Goal: Task Accomplishment & Management: Use online tool/utility

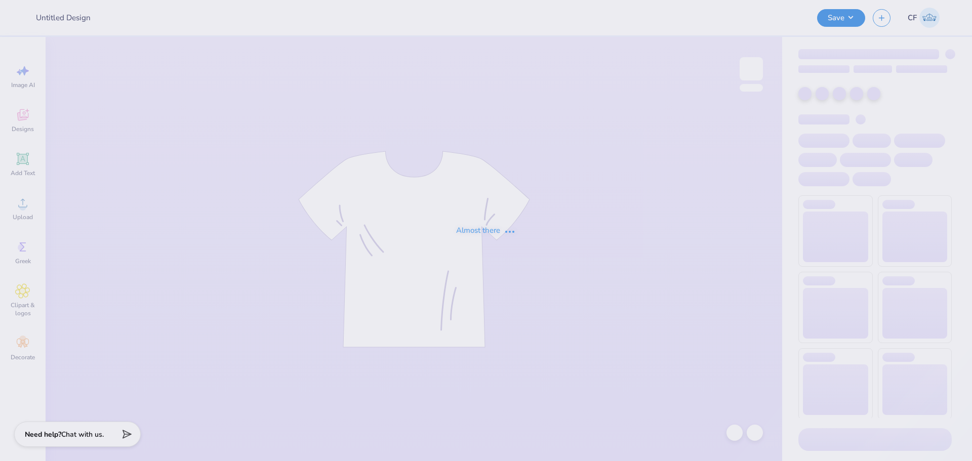
type input "SAE Fall Rush"
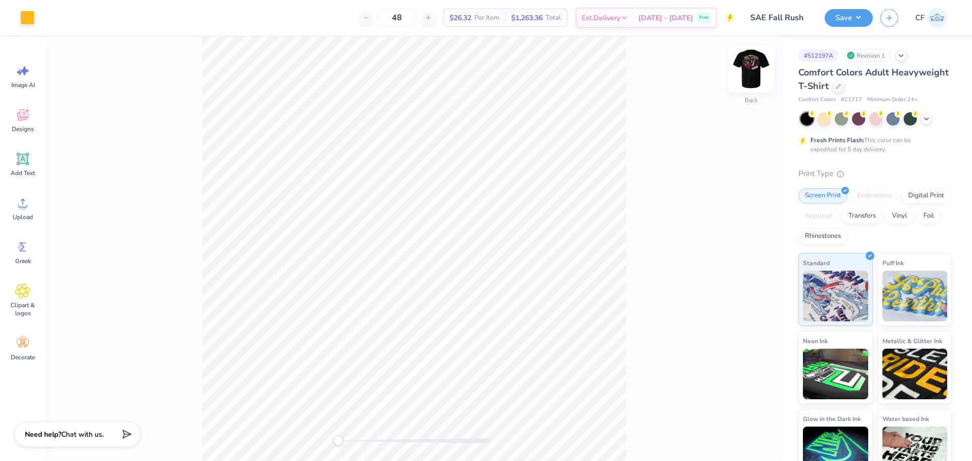
click at [745, 73] on img at bounding box center [751, 69] width 40 height 40
click at [16, 200] on icon at bounding box center [22, 202] width 15 height 15
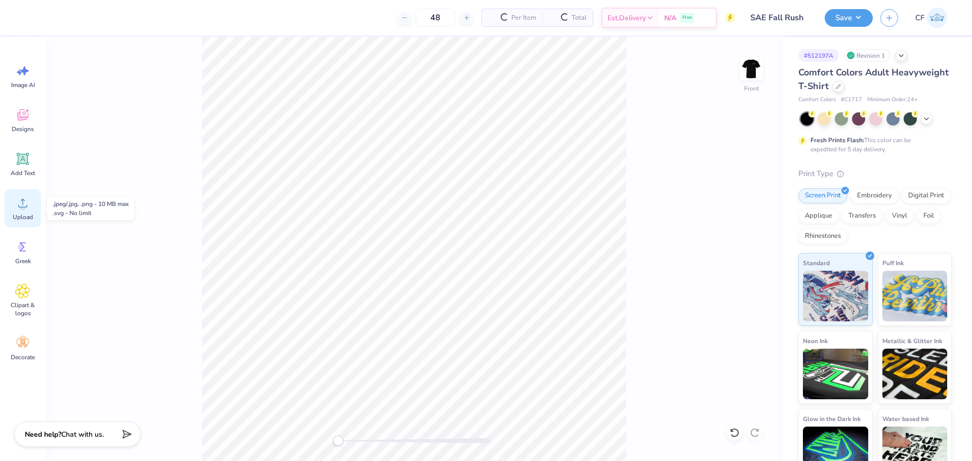
click at [11, 204] on div "Upload" at bounding box center [23, 208] width 36 height 38
click at [19, 196] on icon at bounding box center [22, 202] width 15 height 15
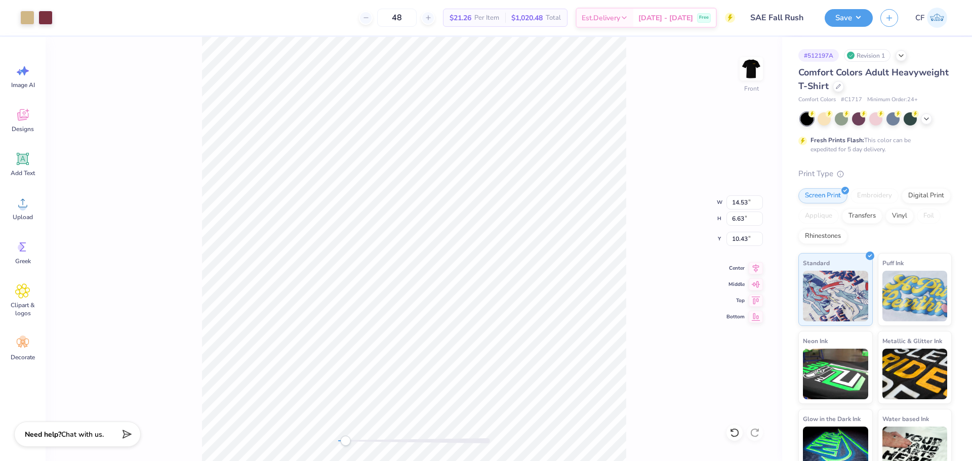
click at [349, 448] on div "Front W 14.53 14.53 " H 6.63 6.63 " Y 10.43 10.43 " Center Middle Top Bottom" at bounding box center [414, 249] width 736 height 424
drag, startPoint x: 348, startPoint y: 442, endPoint x: 354, endPoint y: 442, distance: 6.1
click at [354, 442] on div "Accessibility label" at bounding box center [354, 441] width 10 height 10
click at [317, 437] on div "Front W 14.53 14.53 " H 6.63 6.63 " Y 10.43 10.43 " Center Middle Top Bottom" at bounding box center [414, 249] width 736 height 424
click at [628, 100] on div "Front W 12.00 12.00 " H 5.48 5.48 " Y 3.00 3.00 " Center Middle Top Bottom" at bounding box center [414, 249] width 736 height 424
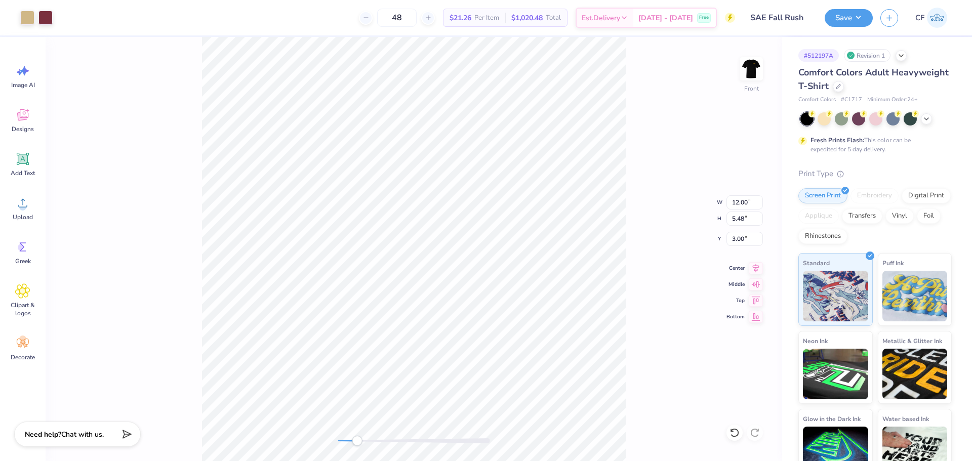
click at [357, 452] on div "Front W 12.00 12.00 " H 5.48 5.48 " Y 3.00 3.00 " Center Middle Top Bottom" at bounding box center [414, 249] width 736 height 424
click at [293, 424] on div "Front W 12.49 12.49 " H 5.70 5.70 " Y 3.00 3.00 " Center Middle Top Bottom" at bounding box center [414, 249] width 736 height 424
click at [845, 14] on button "Save" at bounding box center [848, 17] width 48 height 18
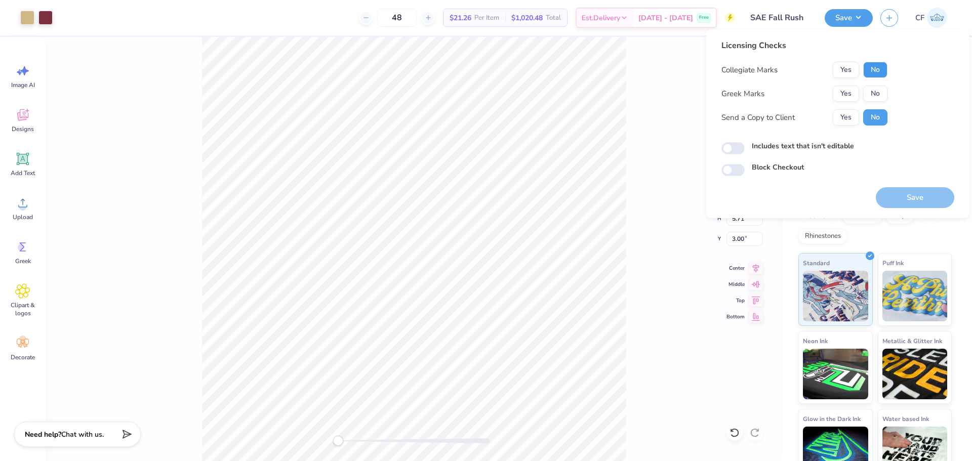
click at [873, 73] on button "No" at bounding box center [875, 70] width 24 height 16
click at [849, 90] on button "Yes" at bounding box center [845, 94] width 26 height 16
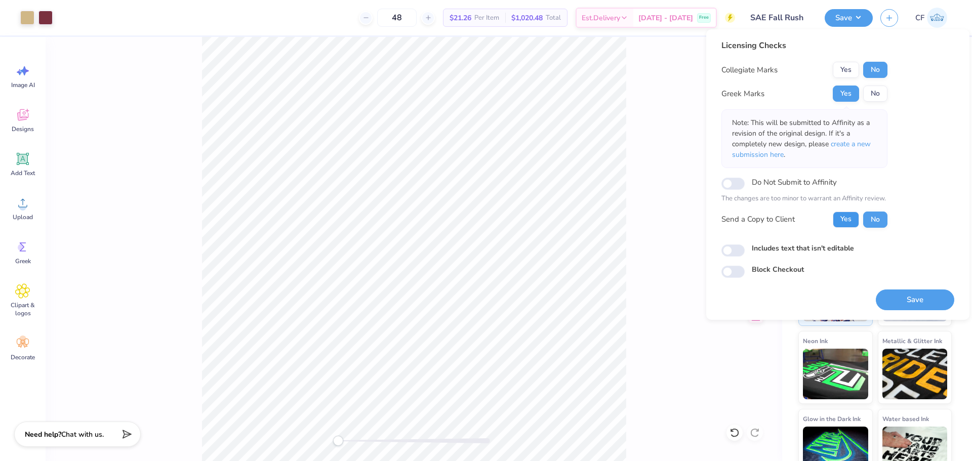
click at [842, 214] on button "Yes" at bounding box center [845, 220] width 26 height 16
click at [734, 252] on input "Includes text that isn't editable" at bounding box center [732, 250] width 23 height 12
checkbox input "true"
click at [906, 302] on button "Save" at bounding box center [914, 299] width 78 height 21
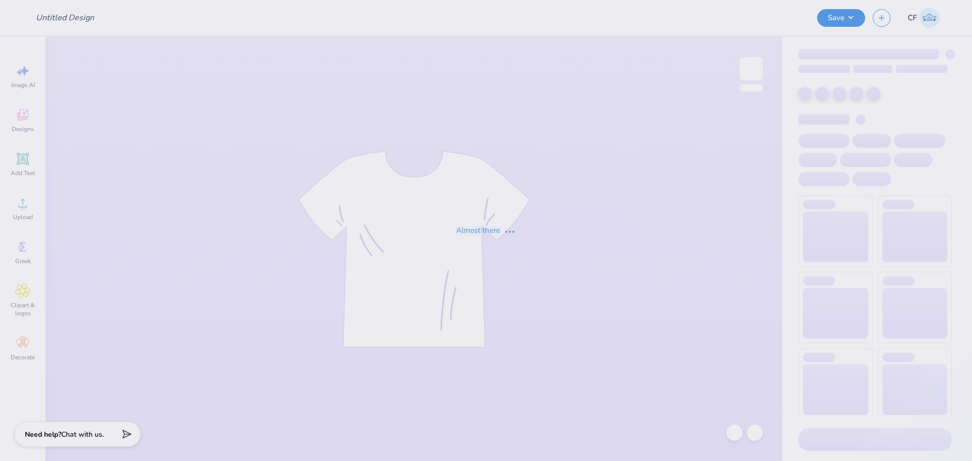
type input "SAE Fall Rush"
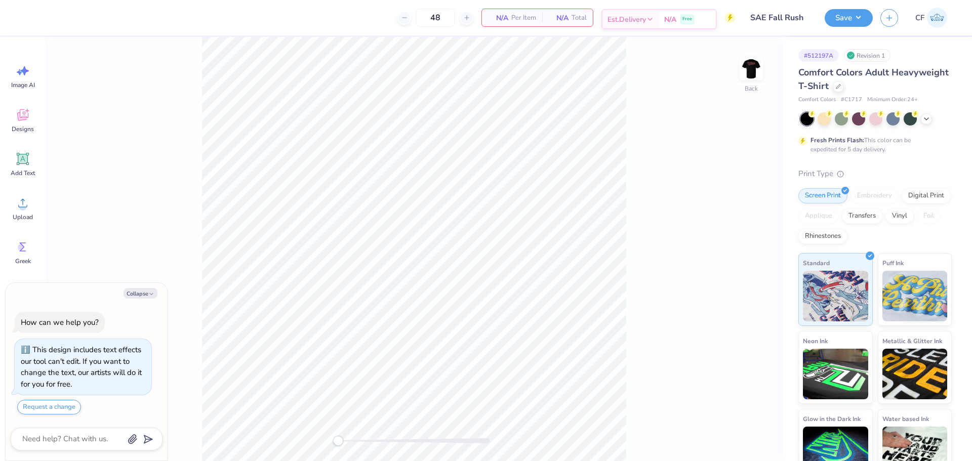
type textarea "x"
click at [142, 295] on button "Collapse" at bounding box center [140, 293] width 34 height 11
type textarea "x"
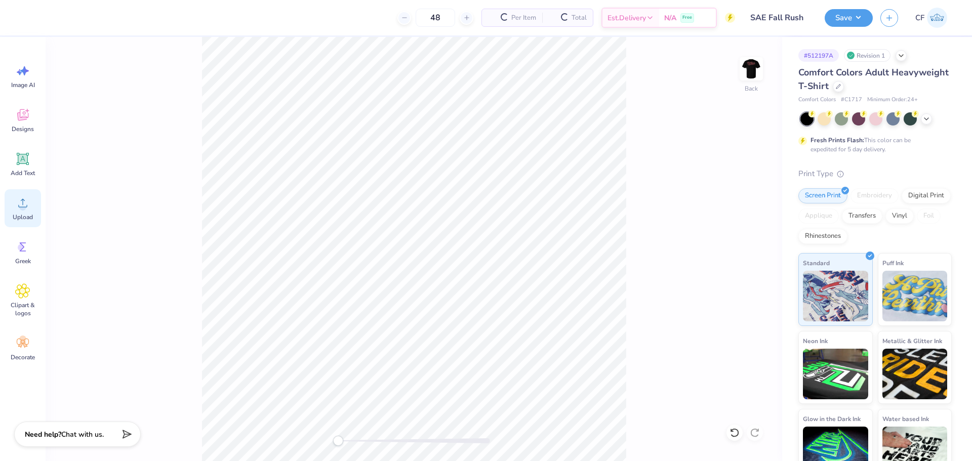
click at [37, 210] on div "Upload" at bounding box center [23, 208] width 36 height 38
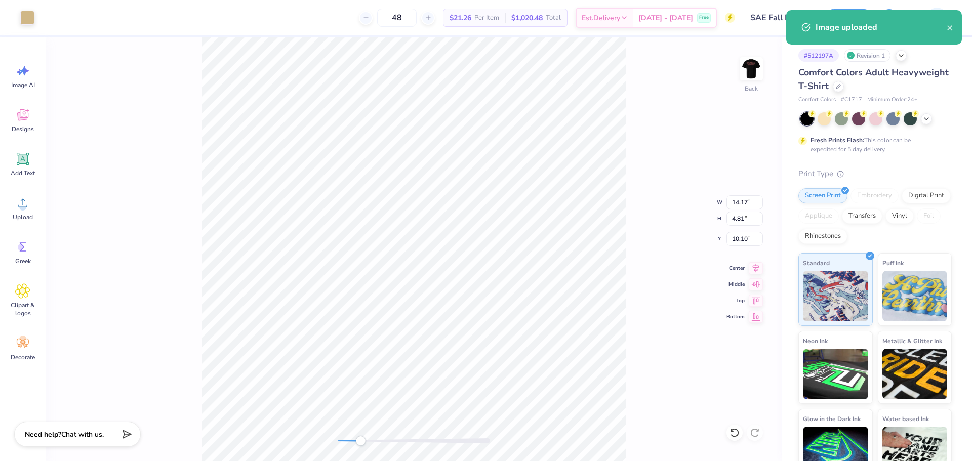
drag, startPoint x: 340, startPoint y: 440, endPoint x: 360, endPoint y: 444, distance: 21.1
click at [360, 444] on div "Accessibility label" at bounding box center [360, 441] width 10 height 10
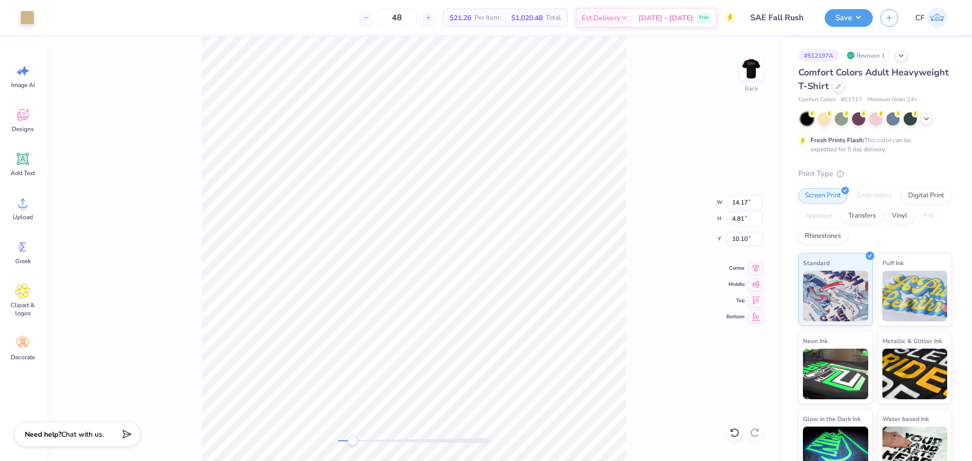
click at [352, 444] on div at bounding box center [414, 441] width 152 height 10
click at [324, 433] on div "Back W 14.17 14.17 " H 4.81 4.81 " Y 10.10 10.10 " Center Middle Top Bottom" at bounding box center [414, 249] width 736 height 424
click at [646, 101] on div "Back W 3.00 3.00 " H 1.02 1.02 " Y 3.00 3.00 " Center Middle Top Bottom" at bounding box center [414, 249] width 736 height 424
click at [844, 16] on button "Save" at bounding box center [848, 17] width 48 height 18
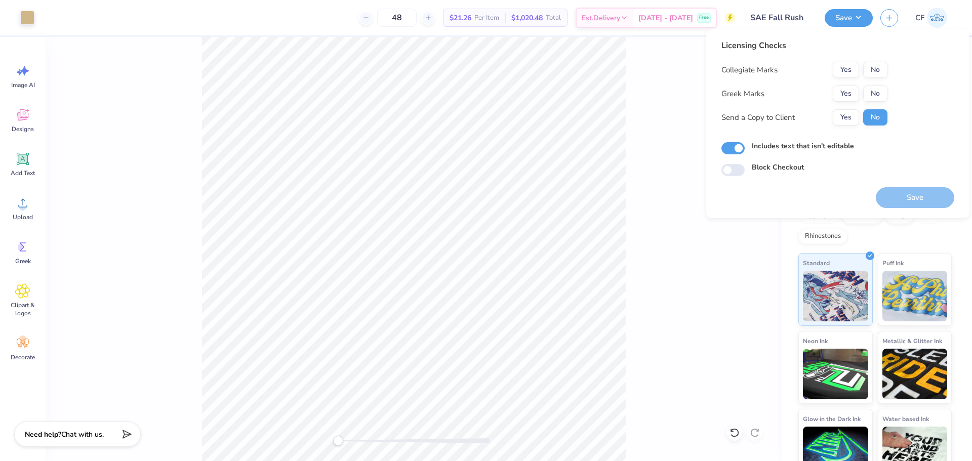
click at [637, 165] on div "Back" at bounding box center [414, 249] width 736 height 424
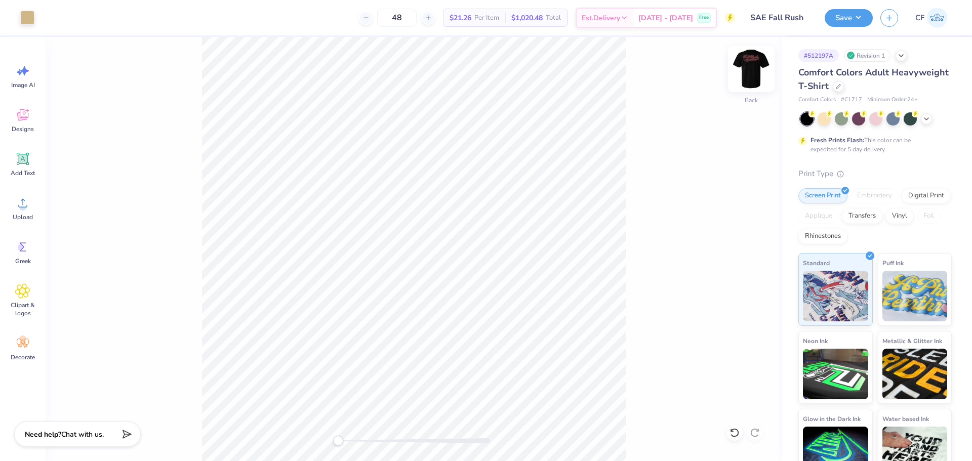
click at [752, 64] on img at bounding box center [751, 69] width 40 height 40
click at [752, 64] on img at bounding box center [751, 69] width 20 height 20
click at [839, 18] on button "Save" at bounding box center [848, 17] width 48 height 18
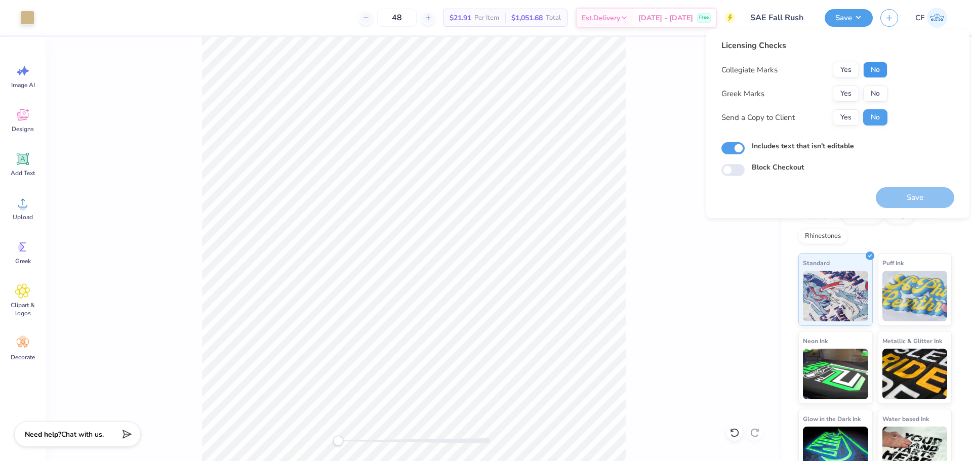
click at [870, 69] on button "No" at bounding box center [875, 70] width 24 height 16
click at [845, 87] on button "Yes" at bounding box center [845, 94] width 26 height 16
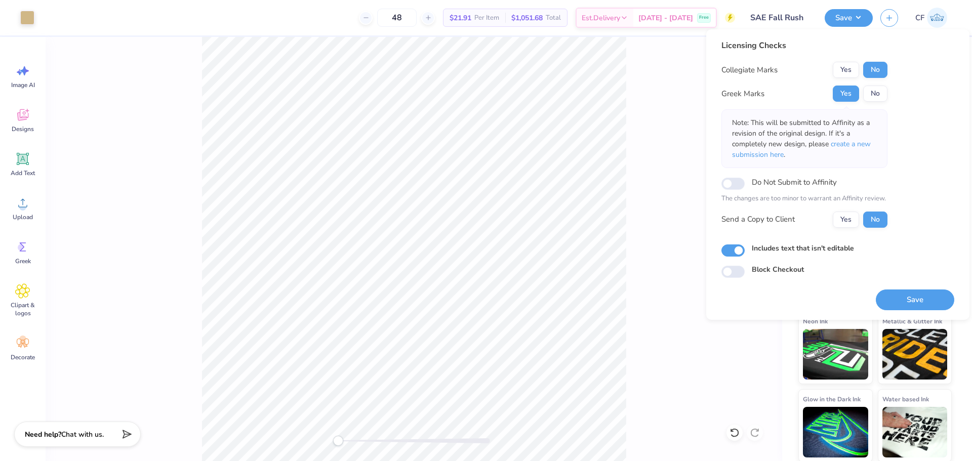
scroll to position [21, 0]
click at [841, 223] on button "Yes" at bounding box center [845, 220] width 26 height 16
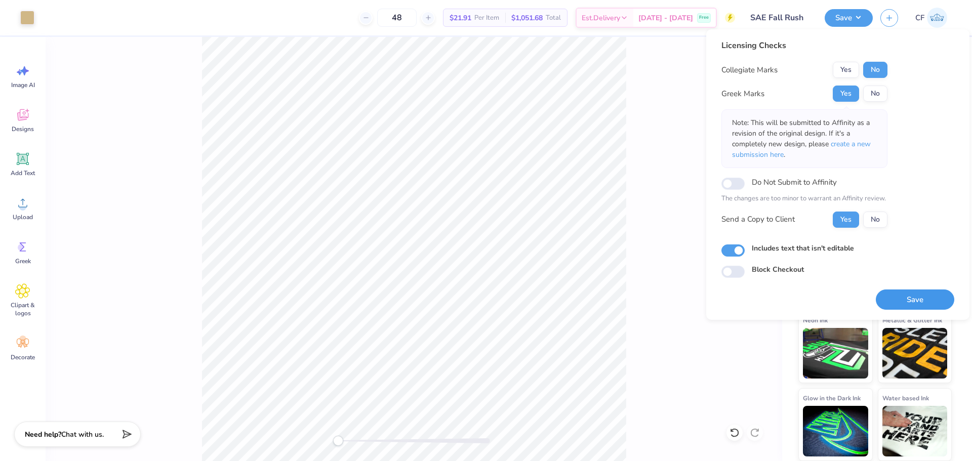
click at [884, 295] on button "Save" at bounding box center [914, 299] width 78 height 21
